Goal: Check status: Check status

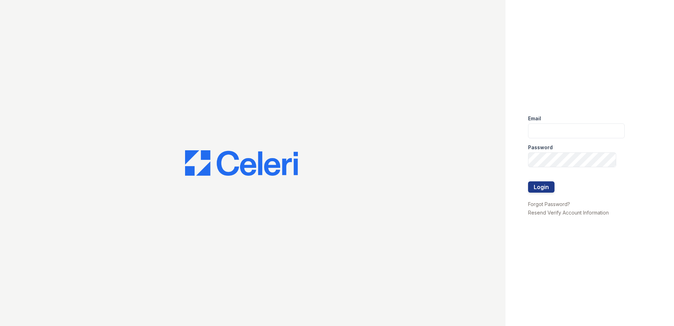
type input "ArriveMinnetonka@trinity-PM.com"
click at [543, 194] on div at bounding box center [576, 196] width 97 height 7
click at [542, 187] on button "Login" at bounding box center [541, 186] width 26 height 11
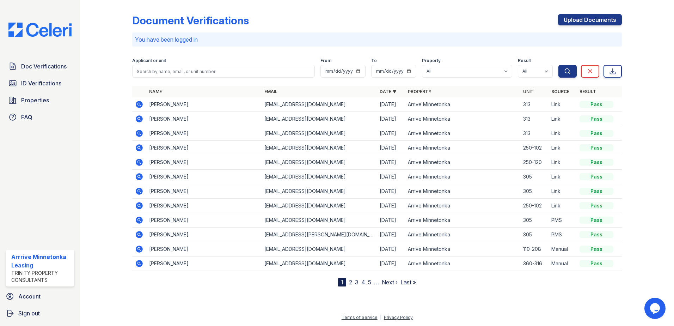
click at [111, 117] on div at bounding box center [111, 144] width 41 height 283
click at [35, 69] on span "Doc Verifications" at bounding box center [43, 66] width 45 height 8
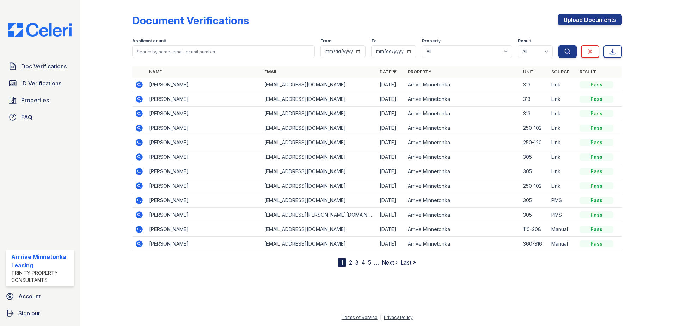
click at [138, 125] on icon at bounding box center [139, 127] width 7 height 7
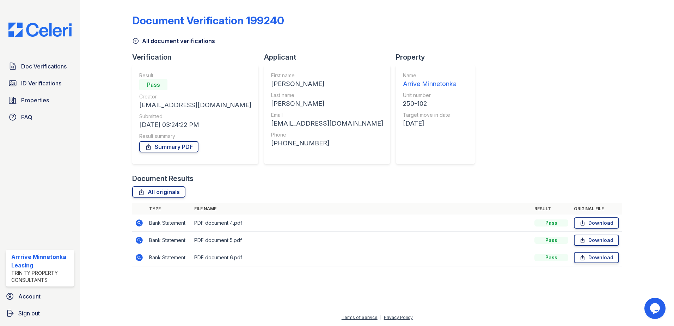
click at [141, 225] on icon at bounding box center [139, 222] width 7 height 7
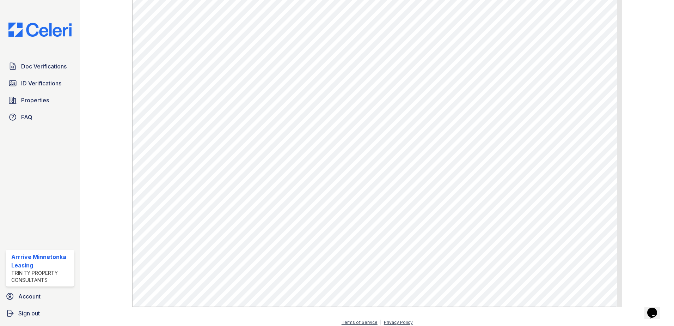
scroll to position [367, 0]
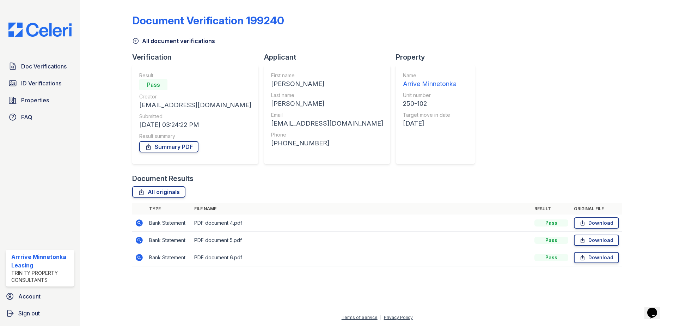
click at [140, 238] on icon at bounding box center [139, 240] width 7 height 7
click at [142, 257] on icon at bounding box center [139, 257] width 7 height 7
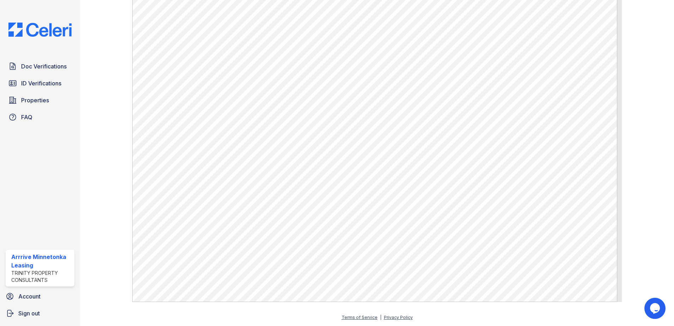
scroll to position [190, 0]
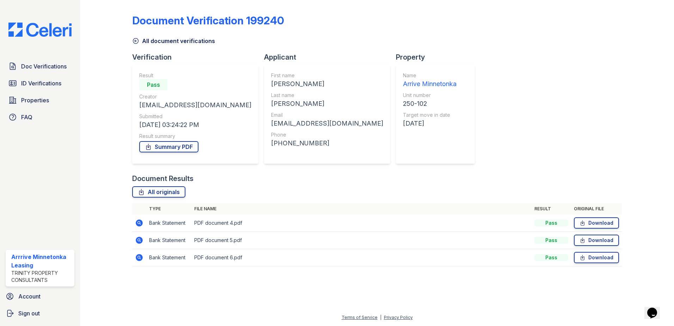
click at [142, 221] on icon at bounding box center [139, 223] width 8 height 8
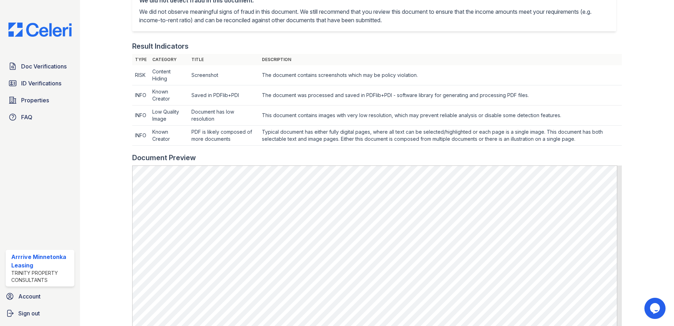
scroll to position [353, 0]
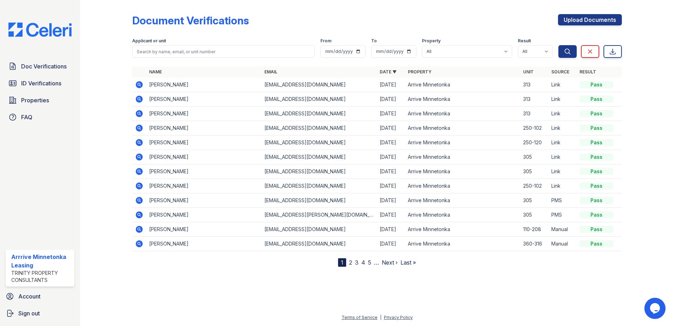
click at [141, 170] on icon at bounding box center [139, 171] width 7 height 7
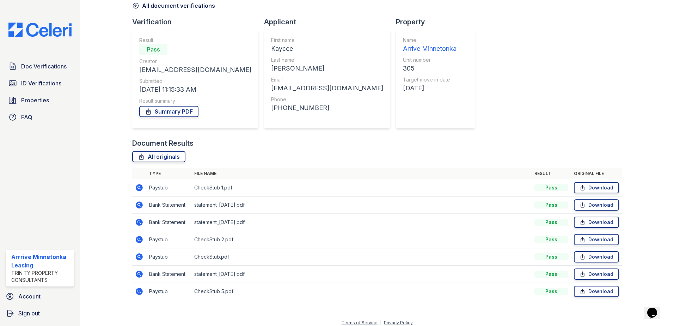
scroll to position [41, 0]
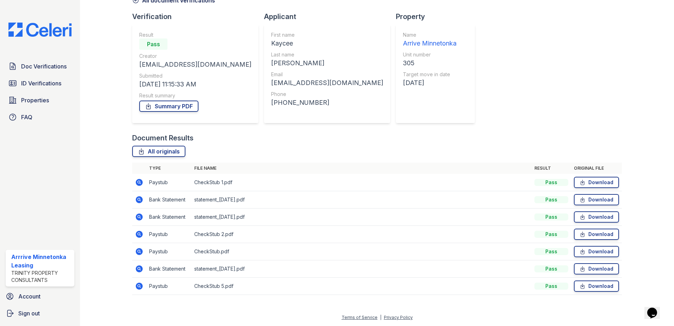
click at [139, 269] on icon at bounding box center [139, 268] width 8 height 8
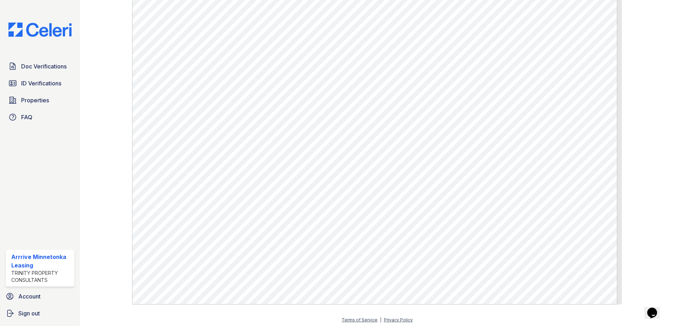
scroll to position [399, 0]
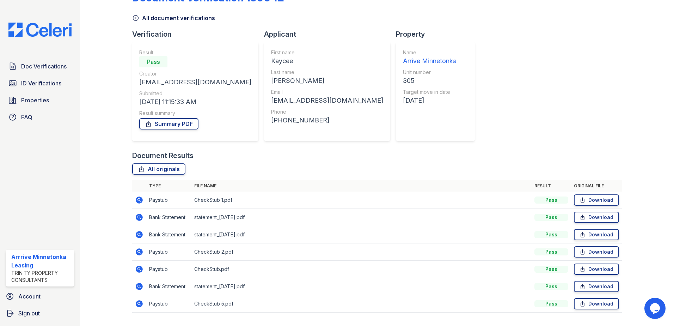
scroll to position [35, 0]
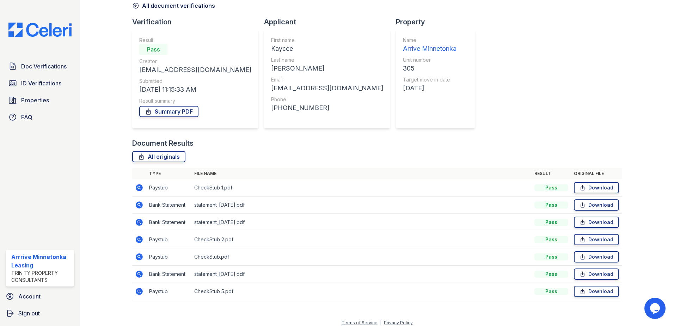
click at [139, 258] on icon at bounding box center [139, 256] width 7 height 7
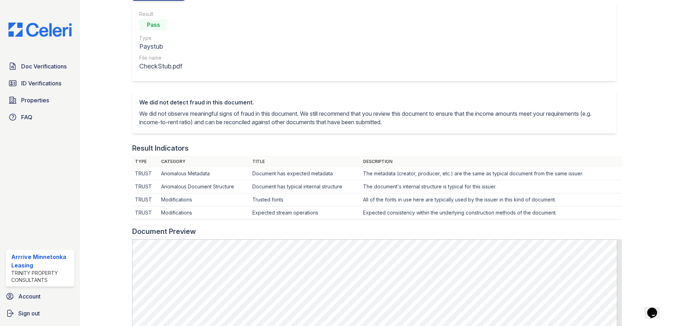
scroll to position [247, 0]
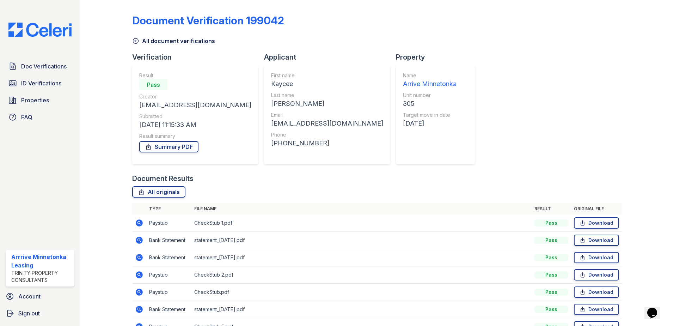
click at [140, 256] on icon at bounding box center [139, 257] width 7 height 7
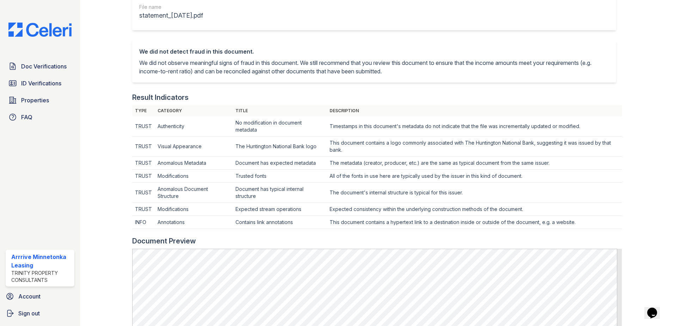
scroll to position [247, 0]
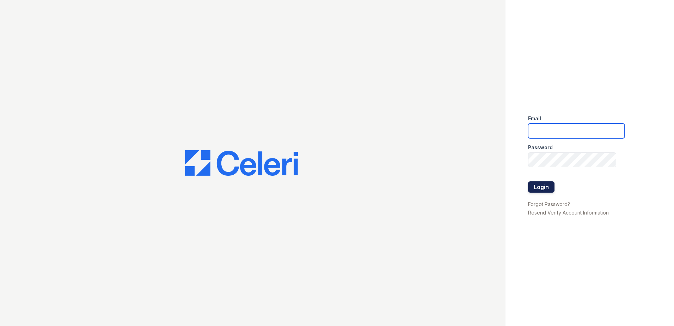
type input "[EMAIL_ADDRESS][DOMAIN_NAME]"
click at [542, 184] on button "Login" at bounding box center [541, 186] width 26 height 11
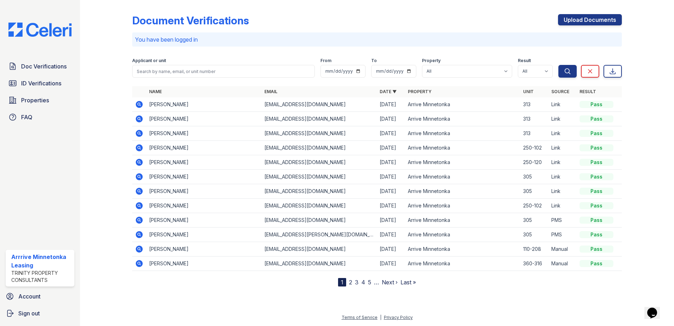
click at [139, 150] on icon at bounding box center [139, 147] width 7 height 7
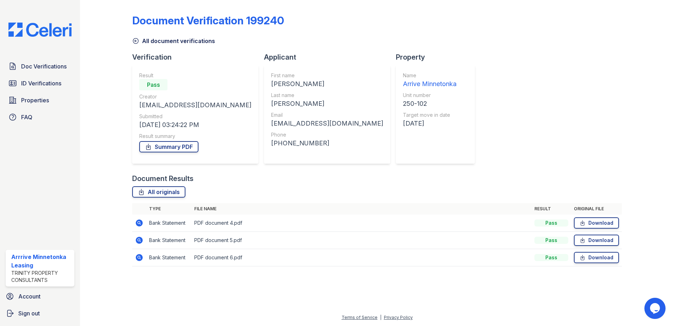
click at [138, 224] on icon at bounding box center [139, 222] width 7 height 7
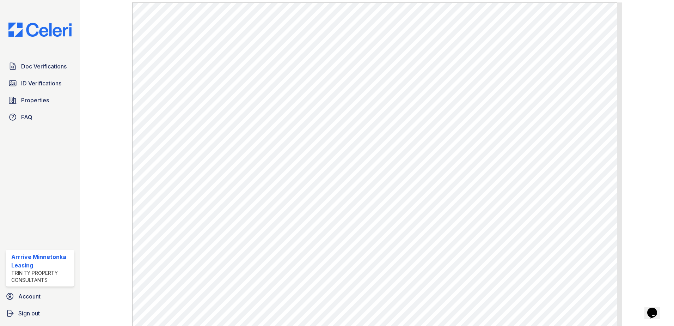
scroll to position [296, 0]
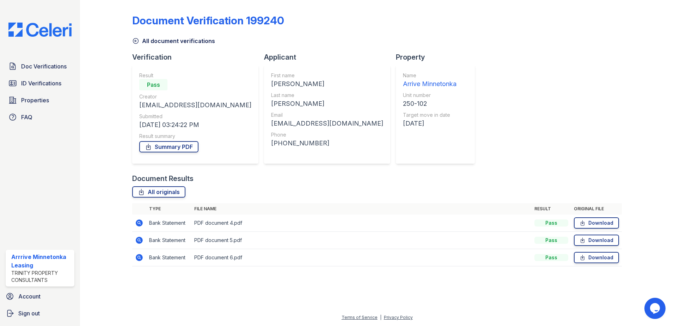
click at [139, 239] on icon at bounding box center [139, 240] width 8 height 8
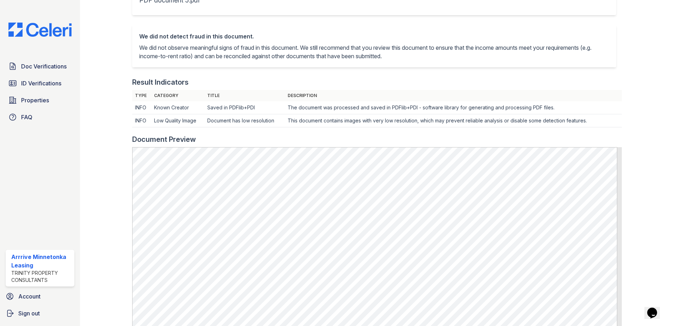
scroll to position [282, 0]
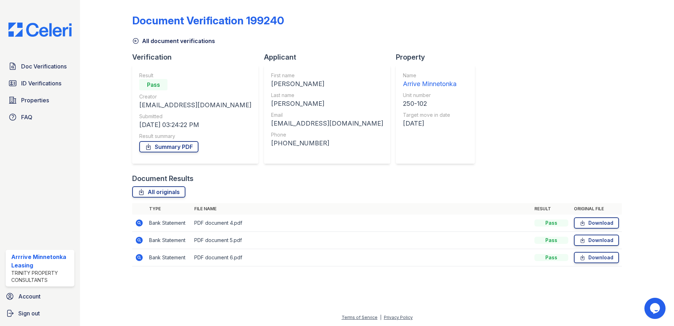
click at [143, 258] on icon at bounding box center [139, 257] width 8 height 8
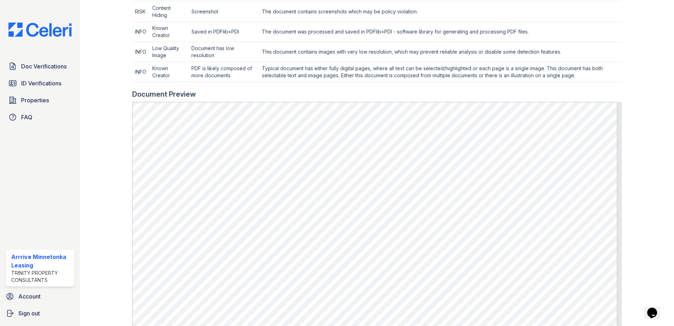
scroll to position [317, 0]
